Goal: Find specific page/section: Find specific page/section

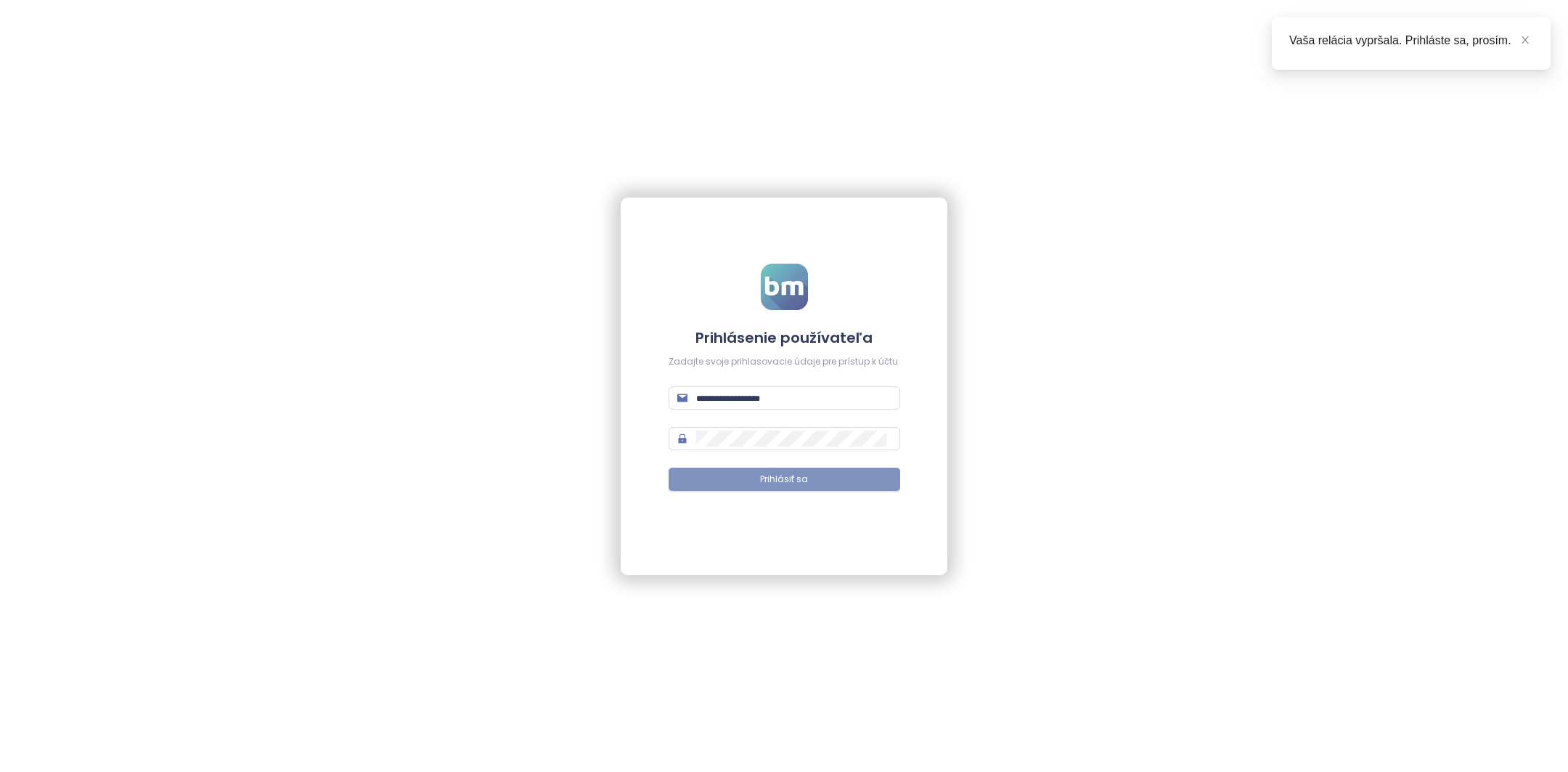
type input "**********"
click at [772, 469] on button "Prihlásiť sa" at bounding box center [784, 479] width 232 height 23
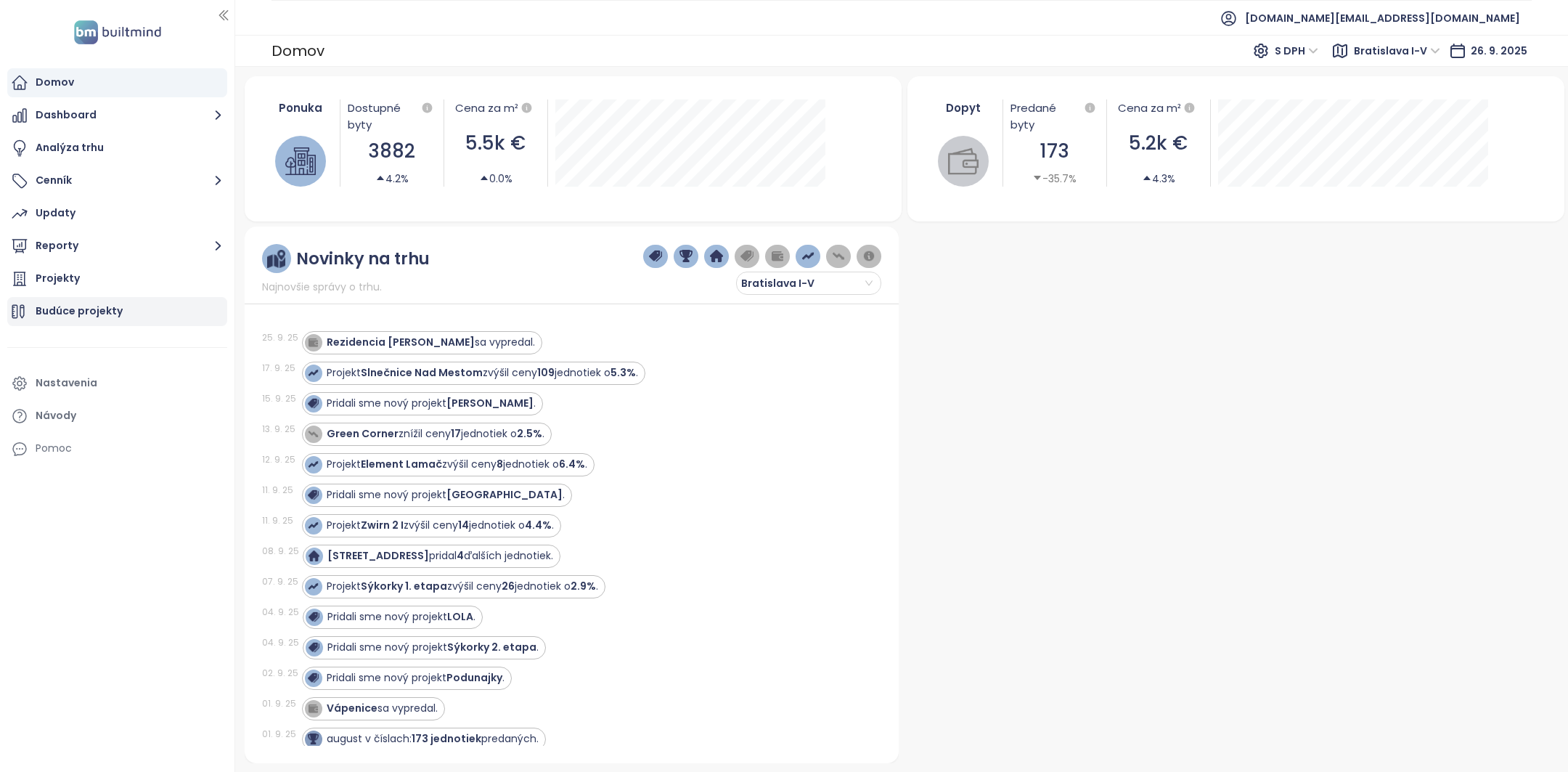
click at [107, 315] on div "Budúce projekty" at bounding box center [79, 311] width 87 height 19
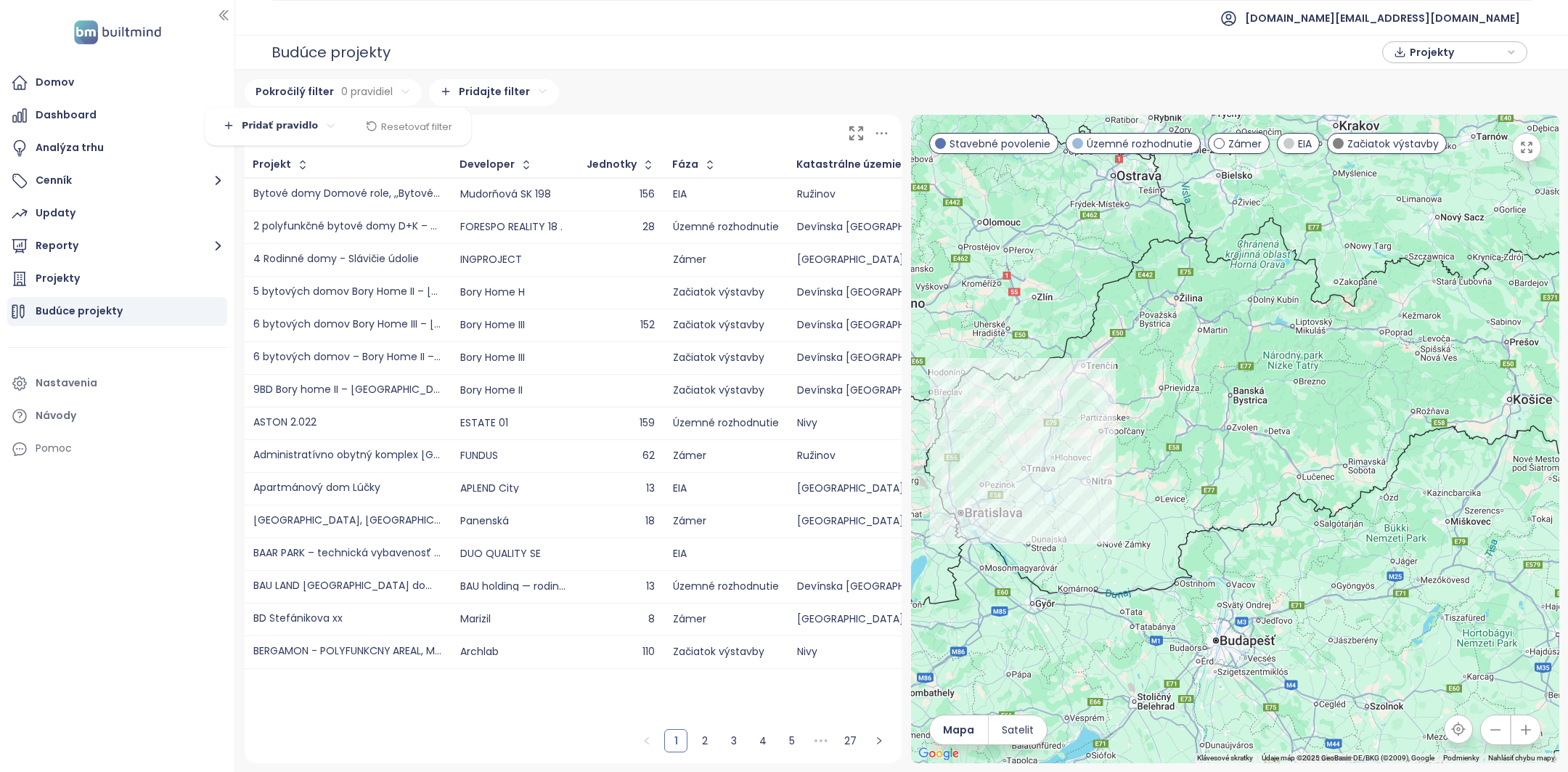
click at [362, 85] on html "Domov Dashboard Analýza trhu Cenník Updaty Reporty Projekty Budúce projekty Nas…" at bounding box center [784, 386] width 1568 height 772
click at [282, 124] on html "Domov Dashboard Analýza trhu Cenník Updaty Reporty Projekty Budúce projekty Nas…" at bounding box center [784, 386] width 1568 height 772
click at [287, 157] on span "Pridať pravidlo" at bounding box center [286, 155] width 66 height 13
click at [351, 122] on html "Domov Dashboard Analýza trhu Cenník Updaty Reporty Projekty Budúce projekty Nas…" at bounding box center [784, 386] width 1568 height 772
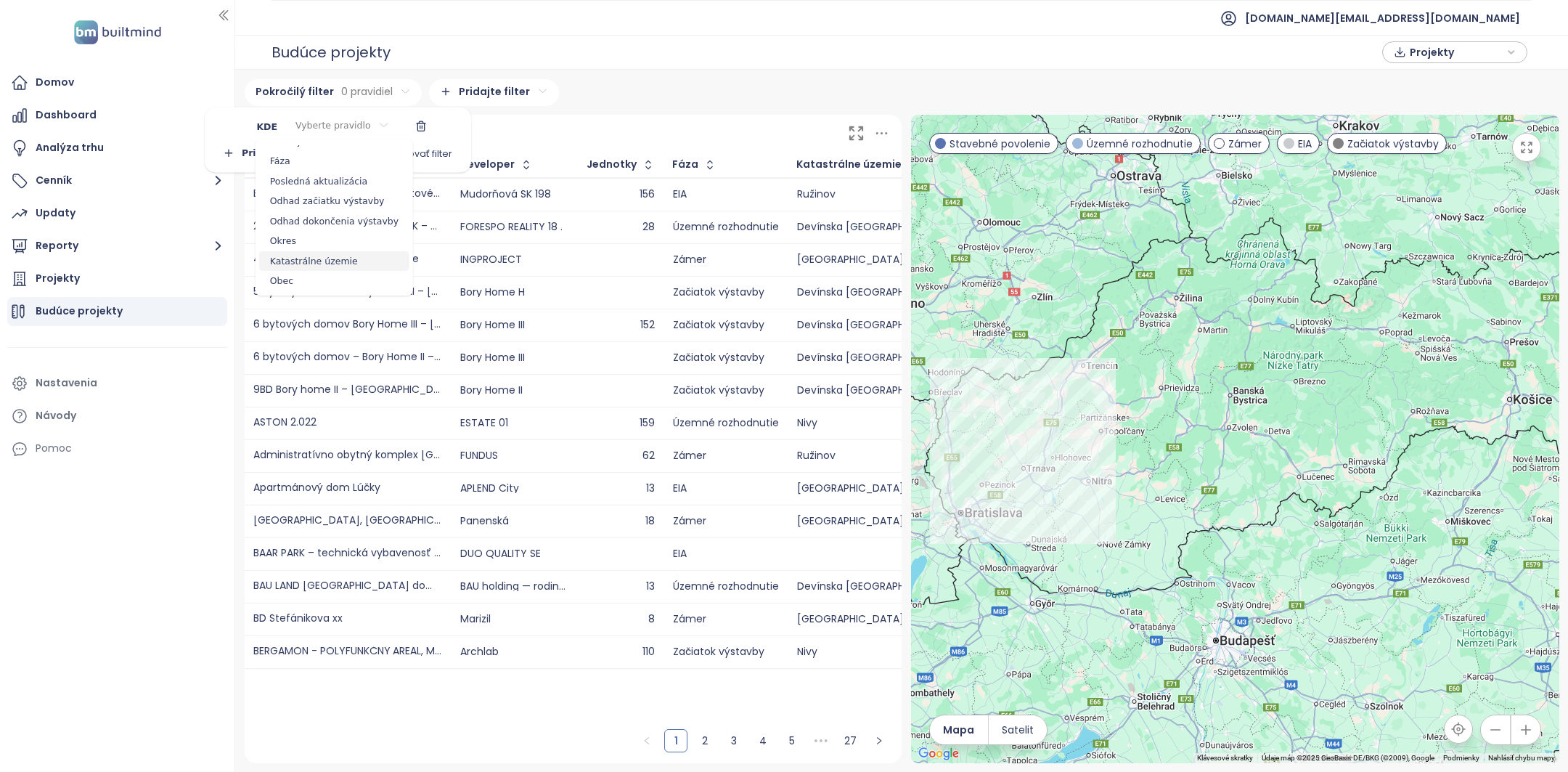
click at [320, 257] on span "Katastrálne územie" at bounding box center [334, 262] width 150 height 20
click at [345, 128] on html "Domov Dashboard Analýza trhu Cenník Updaty Reporty Projekty Budúce projekty Nas…" at bounding box center [784, 386] width 1568 height 772
click at [348, 154] on span "je" at bounding box center [359, 155] width 86 height 20
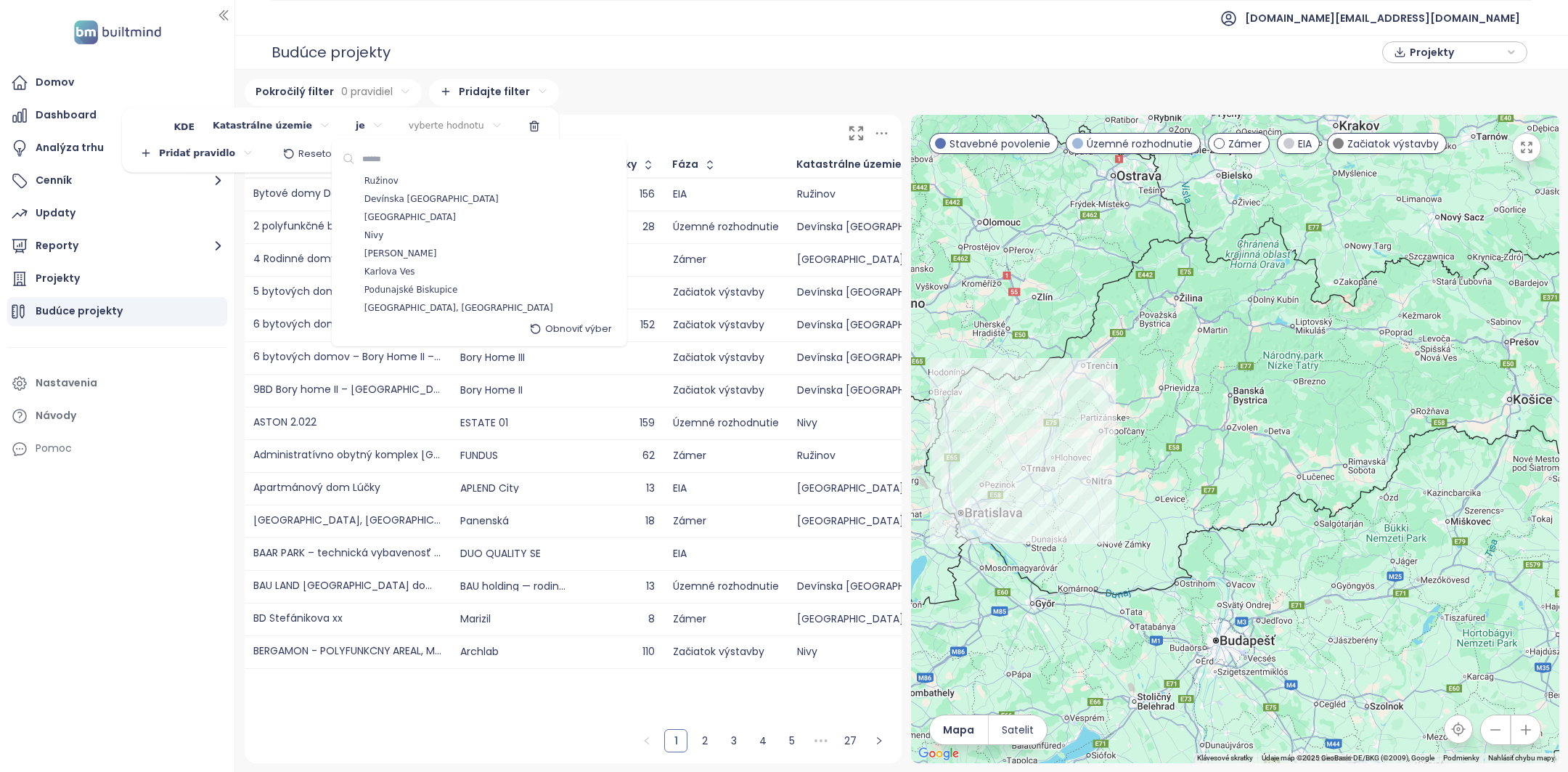
click at [449, 131] on html "Domov Dashboard Analýza trhu Cenník Updaty Reporty Projekty Budúce projekty Nas…" at bounding box center [784, 386] width 1568 height 772
click at [434, 179] on div "Ružinov" at bounding box center [479, 181] width 289 height 19
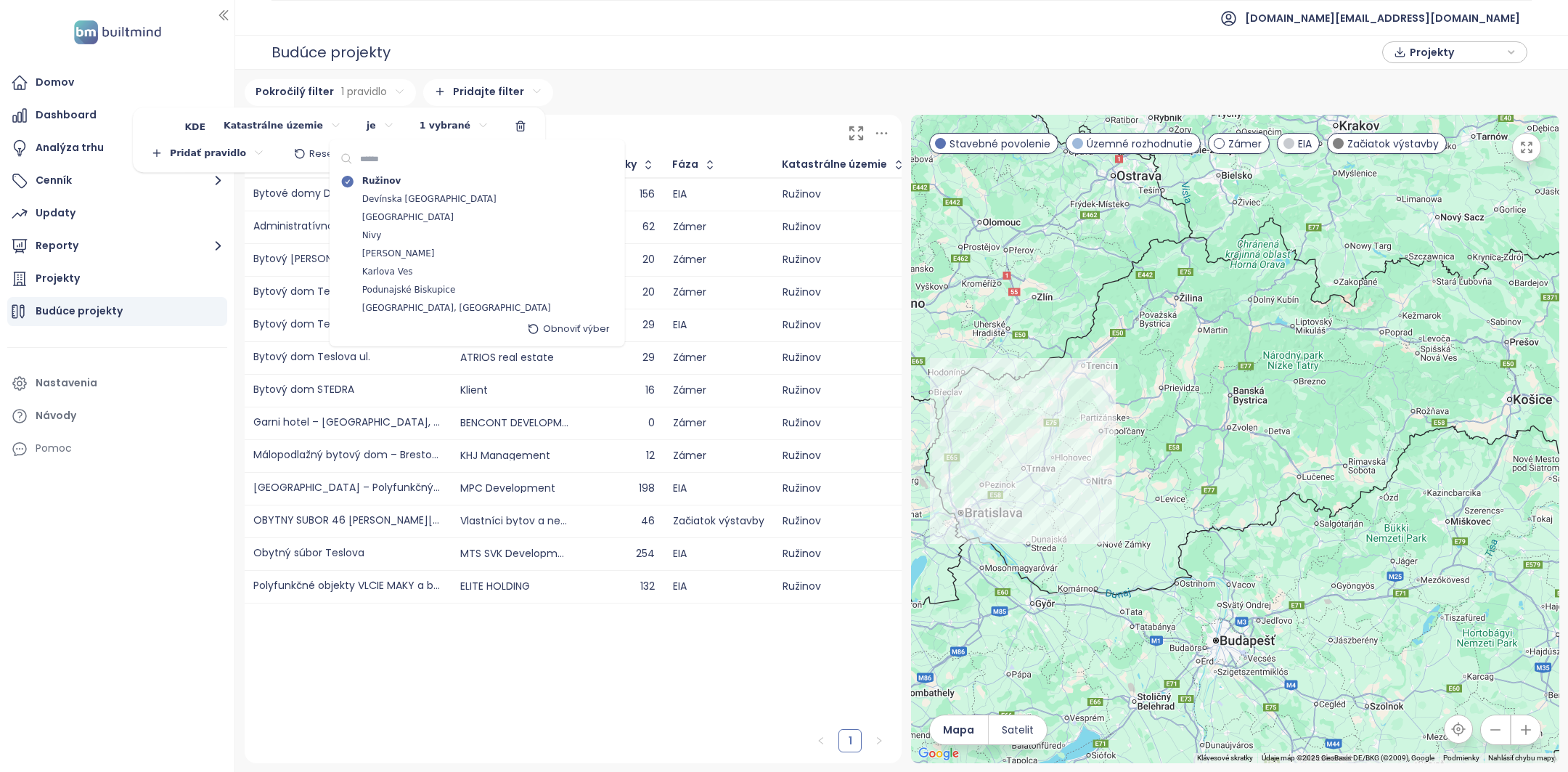
click at [613, 98] on html "Domov Dashboard Analýza trhu Cenník Updaty Reporty Projekty Budúce projekty Nas…" at bounding box center [784, 386] width 1568 height 772
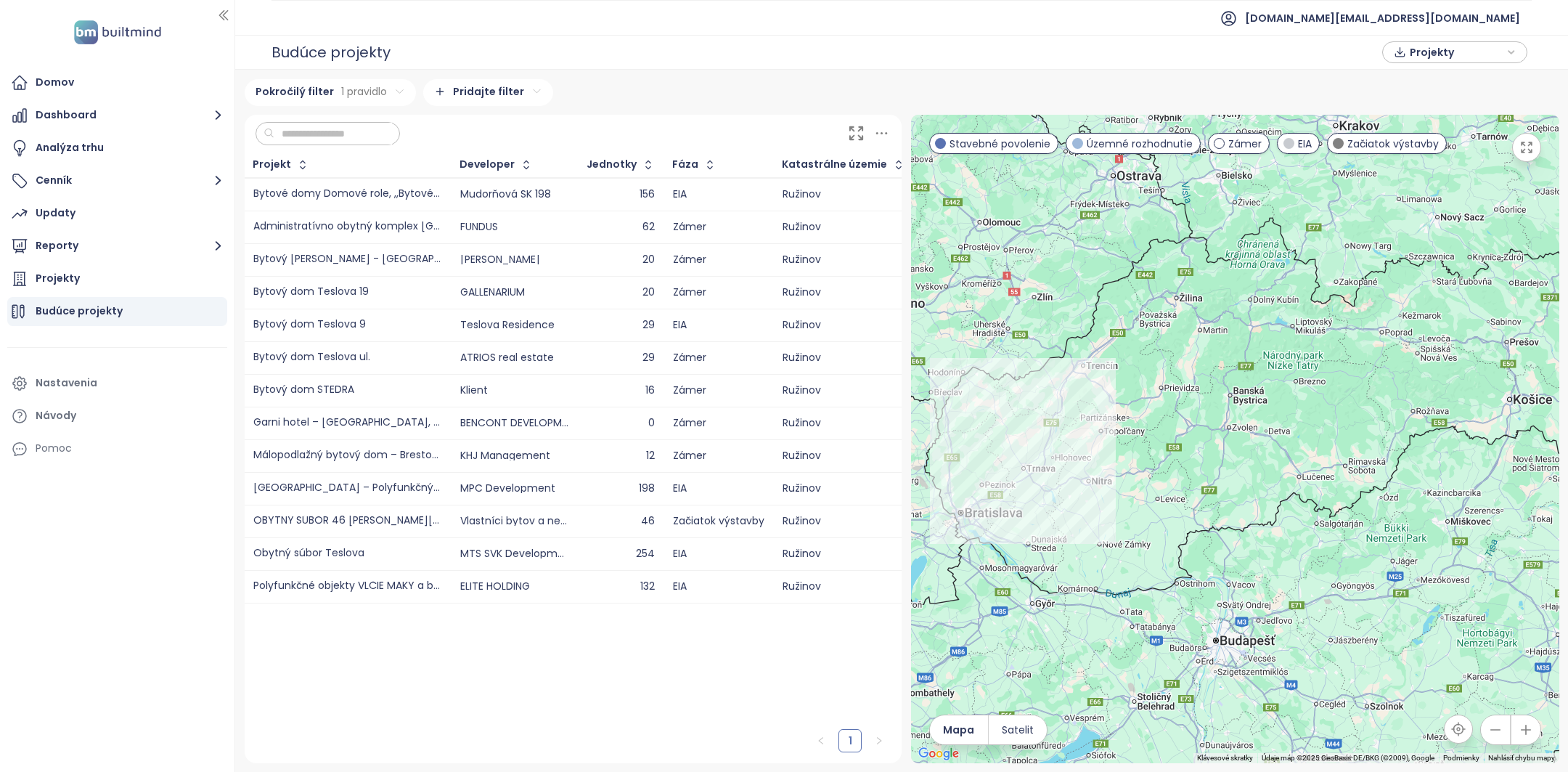
click at [611, 99] on html "Domov Dashboard Analýza trhu Cenník Updaty Reporty Projekty Budúce projekty Nas…" at bounding box center [784, 386] width 1568 height 772
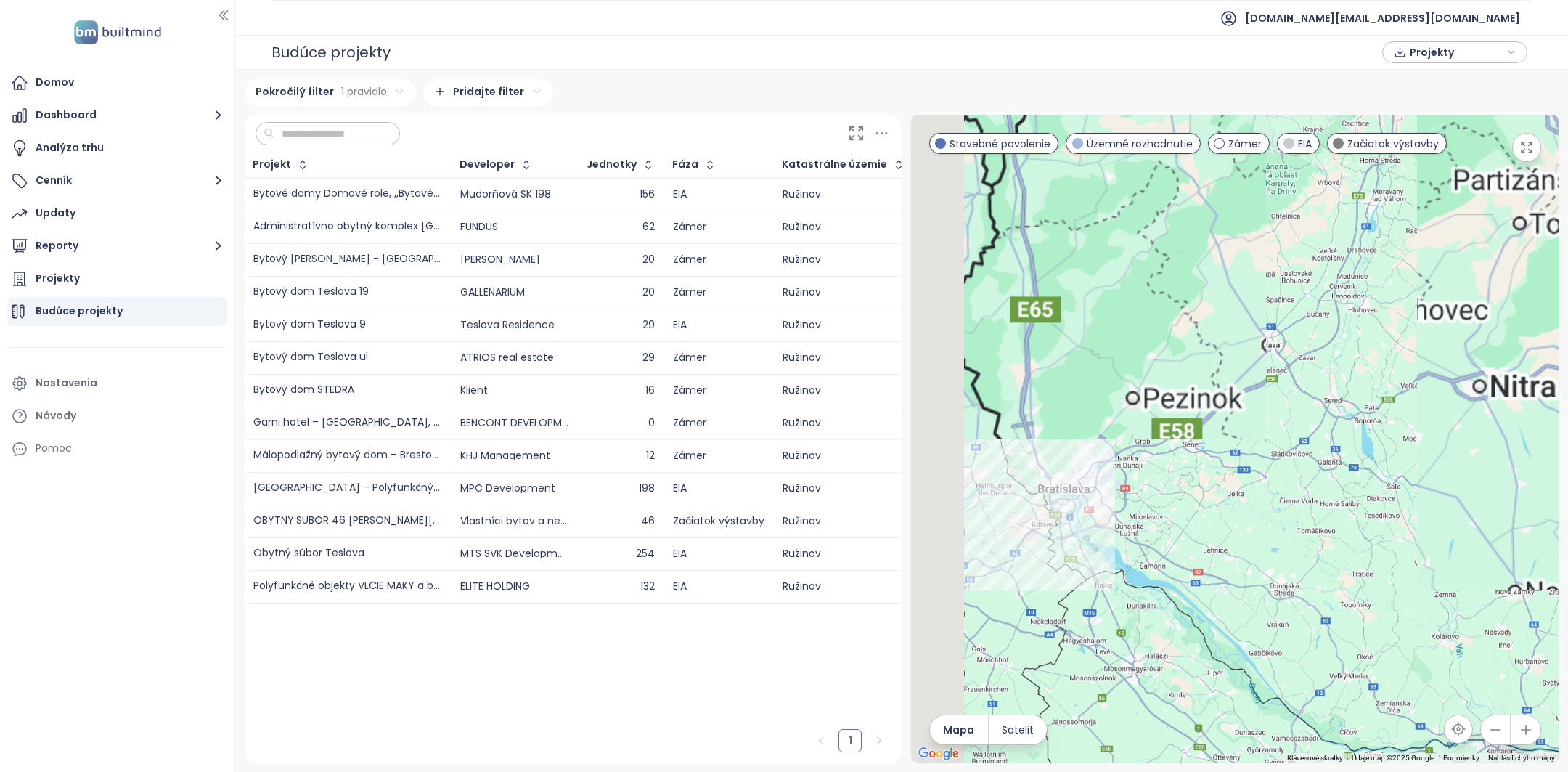
drag, startPoint x: 951, startPoint y: 520, endPoint x: 1246, endPoint y: 535, distance: 295.4
click at [1245, 535] on div at bounding box center [1235, 439] width 649 height 649
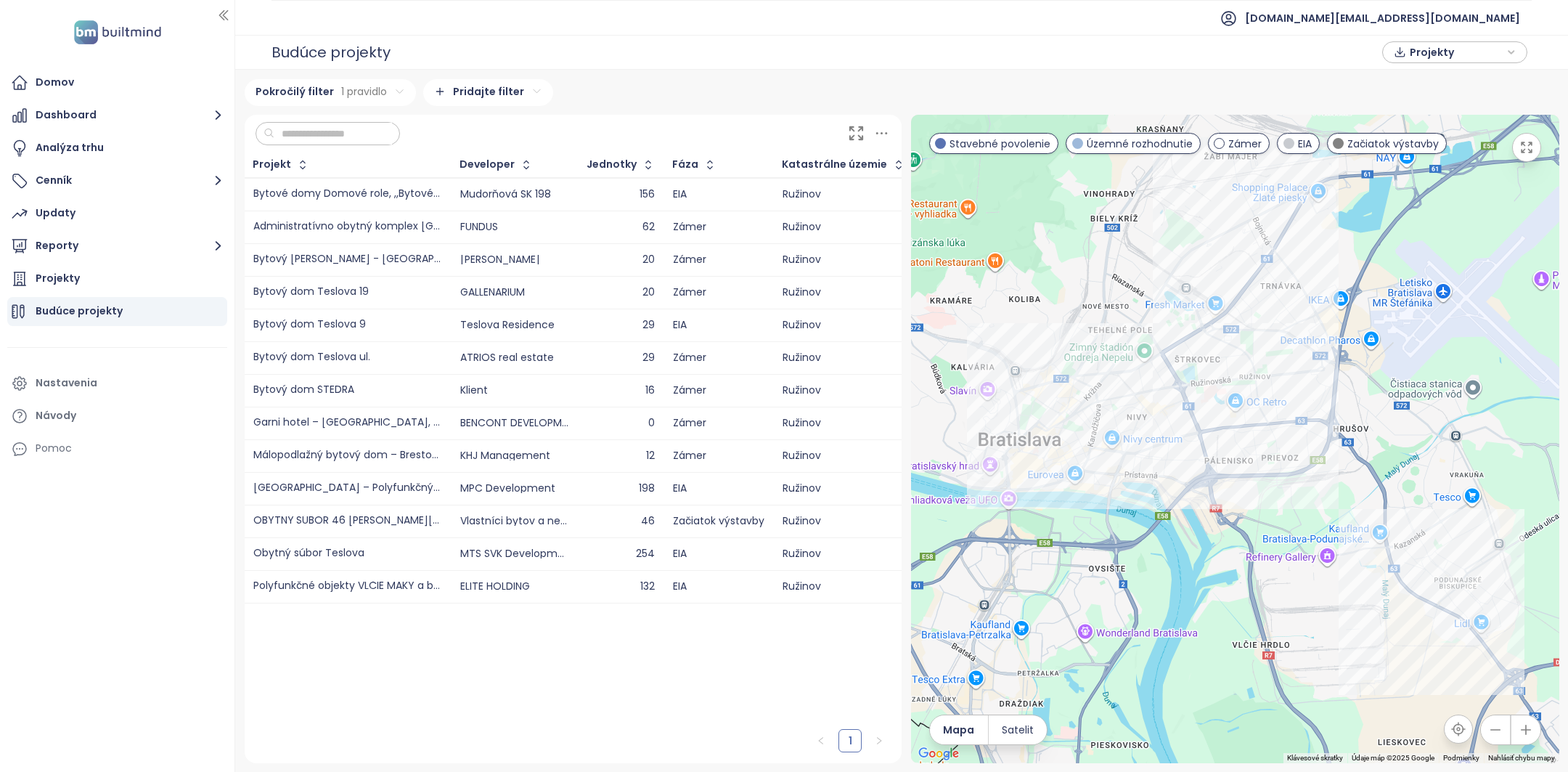
click at [381, 94] on html "Domov Dashboard Analýza trhu Cenník Updaty Reporty Projekty Budúce projekty Nas…" at bounding box center [784, 386] width 1568 height 772
click at [426, 131] on html "Domov Dashboard Analýza trhu Cenník Updaty Reporty Projekty Budúce projekty Nas…" at bounding box center [784, 386] width 1568 height 772
click at [628, 104] on html "Domov Dashboard Analýza trhu Cenník Updaty Reporty Projekty Budúce projekty Nas…" at bounding box center [784, 386] width 1568 height 772
click at [1258, 358] on html "Domov Dashboard Analýza trhu Cenník Updaty Reporty Projekty Budúce projekty Nas…" at bounding box center [784, 386] width 1568 height 772
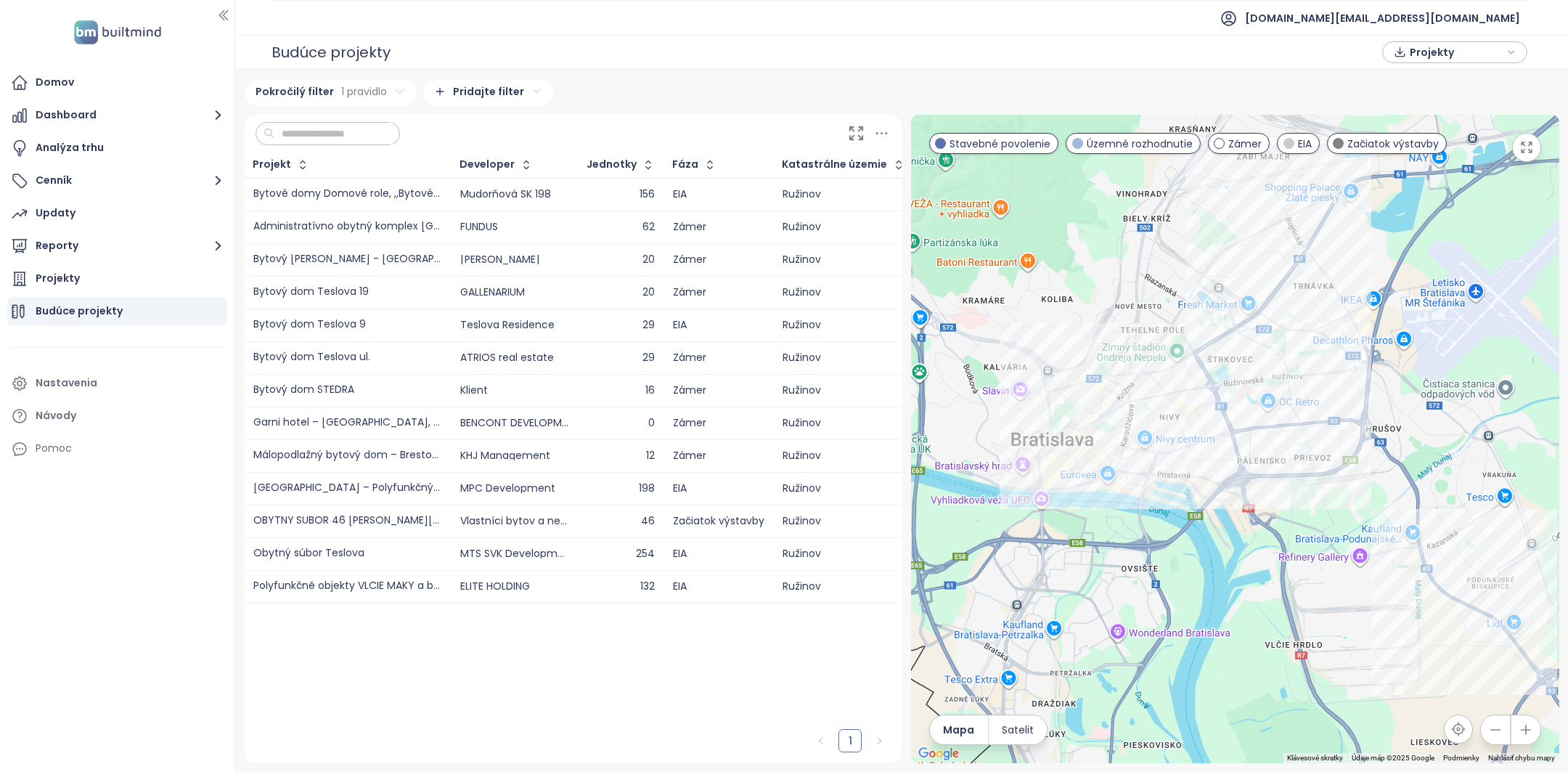
click at [1409, 55] on span "Projekty" at bounding box center [1456, 52] width 94 height 21
click at [1201, 75] on div "Pokročilý filter 1 pravidlo Pridajte filter Projekt Developer Jednotky Fáza Kat…" at bounding box center [901, 420] width 1332 height 701
click at [1505, 55] on div "Projekty" at bounding box center [1454, 52] width 129 height 21
click at [1445, 104] on span "Stiahnuť" at bounding box center [1434, 109] width 45 height 16
